Goal: Information Seeking & Learning: Understand process/instructions

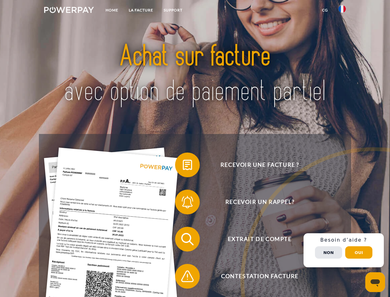
click at [69, 11] on img at bounding box center [69, 10] width 50 height 6
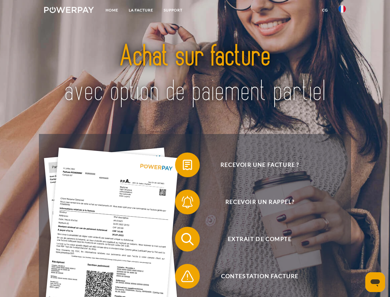
click at [342, 11] on img at bounding box center [342, 8] width 7 height 7
click at [325, 10] on link "CG" at bounding box center [325, 10] width 16 height 11
click at [183, 166] on span at bounding box center [178, 164] width 31 height 31
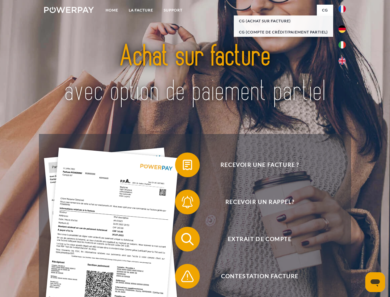
click at [183, 203] on div "Recevoir une facture ? Recevoir un rappel? Extrait de compte retour" at bounding box center [195, 257] width 312 height 247
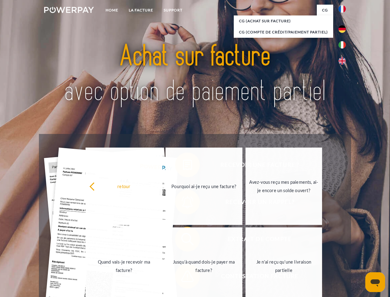
click at [183, 240] on link "Jusqu'à quand dois-je payer ma facture?" at bounding box center [204, 265] width 77 height 77
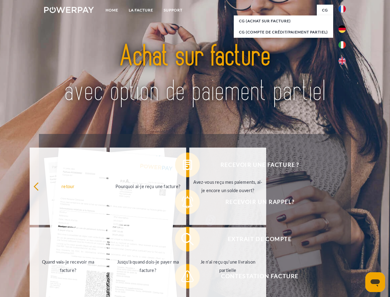
click at [183, 277] on span at bounding box center [178, 275] width 31 height 31
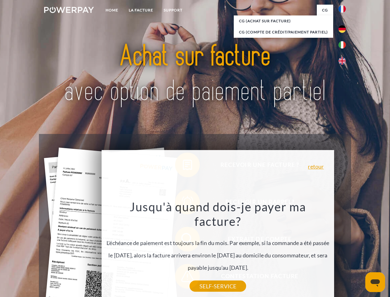
click at [344, 250] on div "Recevoir une facture ? Recevoir un rappel? Extrait de compte retour" at bounding box center [195, 257] width 312 height 247
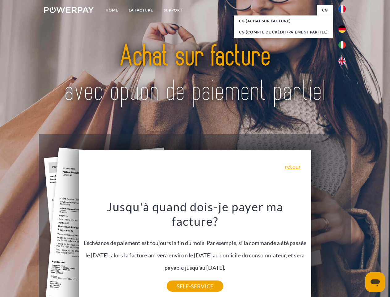
click at [329, 251] on span "Extrait de compte" at bounding box center [259, 238] width 151 height 25
click at [359, 252] on header "Home LA FACTURE Support" at bounding box center [195, 213] width 390 height 427
